Goal: Task Accomplishment & Management: Manage account settings

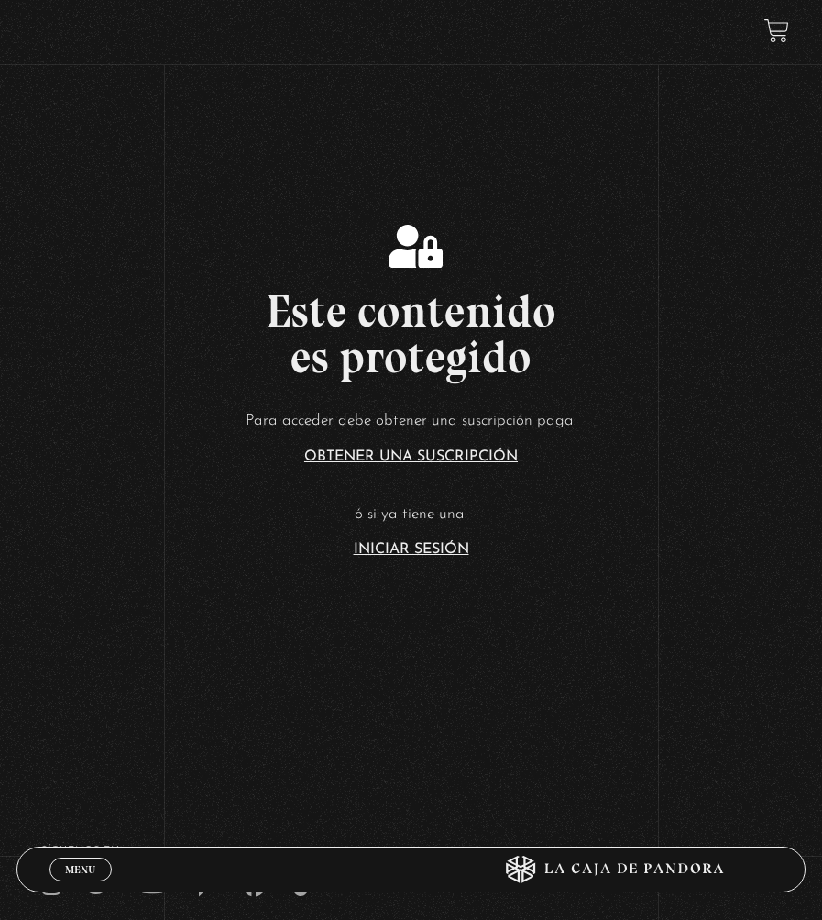
drag, startPoint x: 72, startPoint y: 867, endPoint x: 38, endPoint y: 824, distance: 55.4
click at [63, 857] on link "Menu Cerrar" at bounding box center [81, 869] width 62 height 24
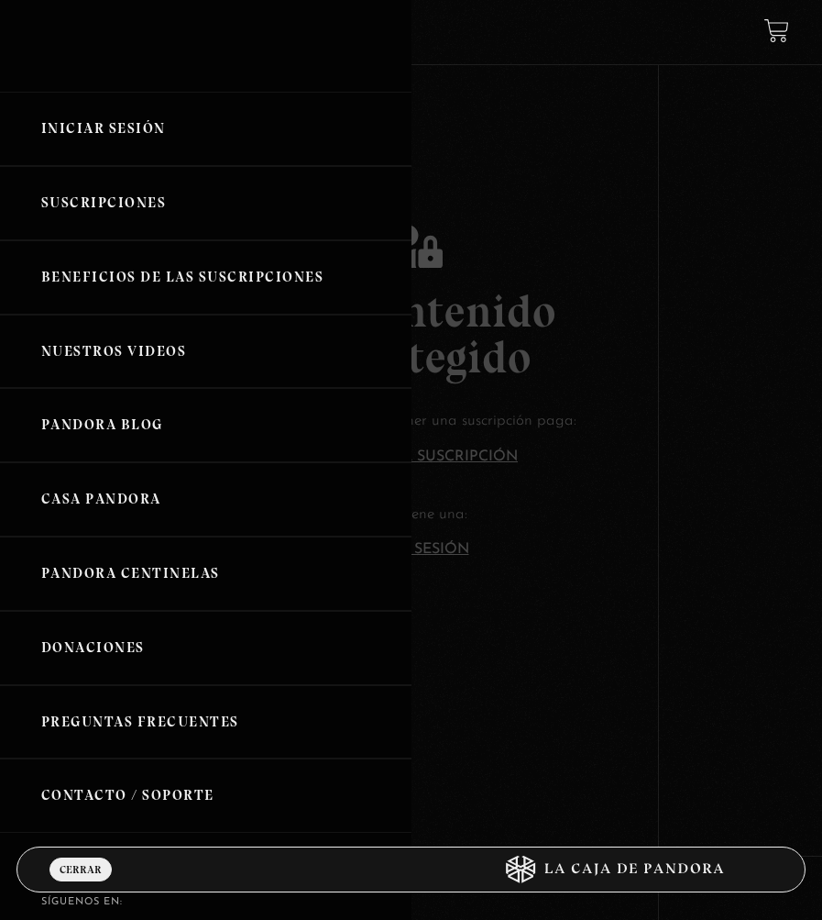
click at [168, 145] on link "Iniciar Sesión" at bounding box center [206, 129] width 412 height 74
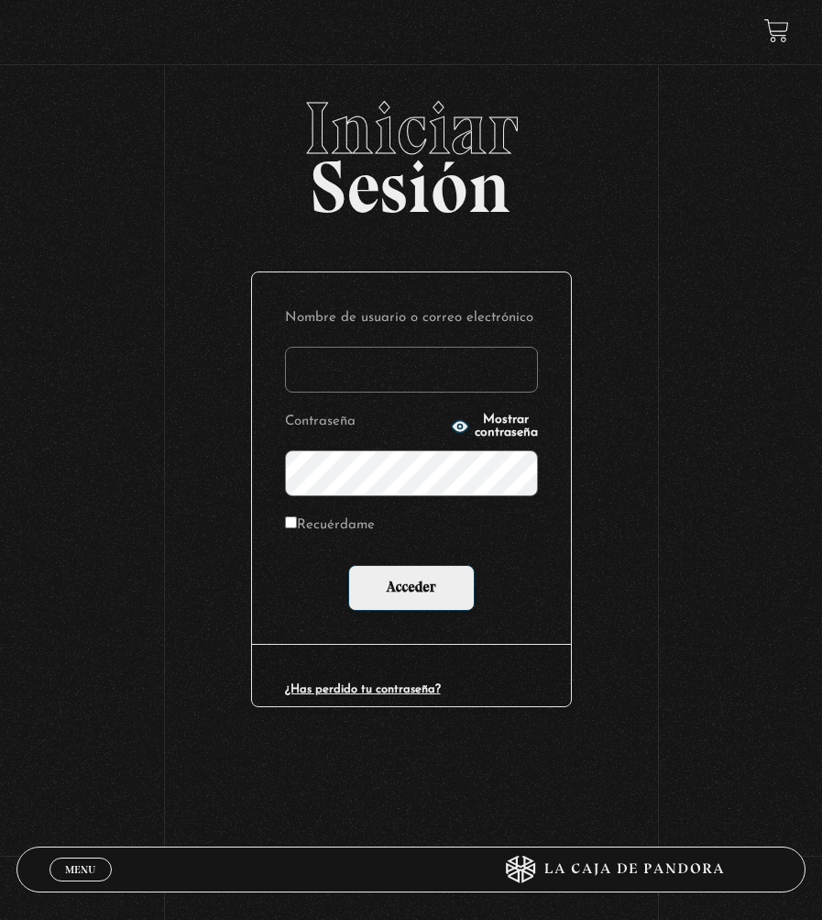
type input "melangulocarvajal@gmail.com"
drag, startPoint x: 470, startPoint y: 369, endPoint x: 415, endPoint y: 363, distance: 55.3
click at [415, 363] on input "melangulocarvajal@gmail.com" at bounding box center [411, 370] width 253 height 46
click at [248, 351] on div "Iniciar Sesión Nombre de usuario o correo electrónico melangulocarvajal@gmail.c…" at bounding box center [411, 440] width 822 height 697
drag, startPoint x: 509, startPoint y: 369, endPoint x: 305, endPoint y: 359, distance: 203.8
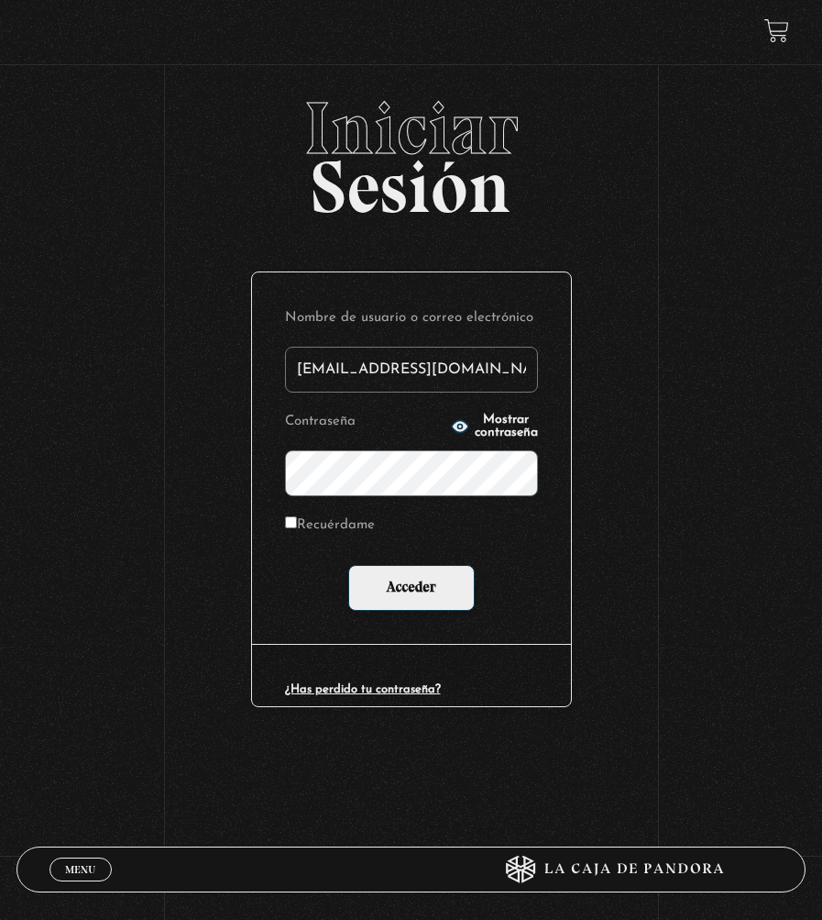
click at [305, 359] on input "melangulocarvajal@gmail.com" at bounding box center [411, 370] width 253 height 46
click at [475, 431] on span "Mostrar contraseña" at bounding box center [506, 427] width 63 height 26
